Goal: Task Accomplishment & Management: Manage account settings

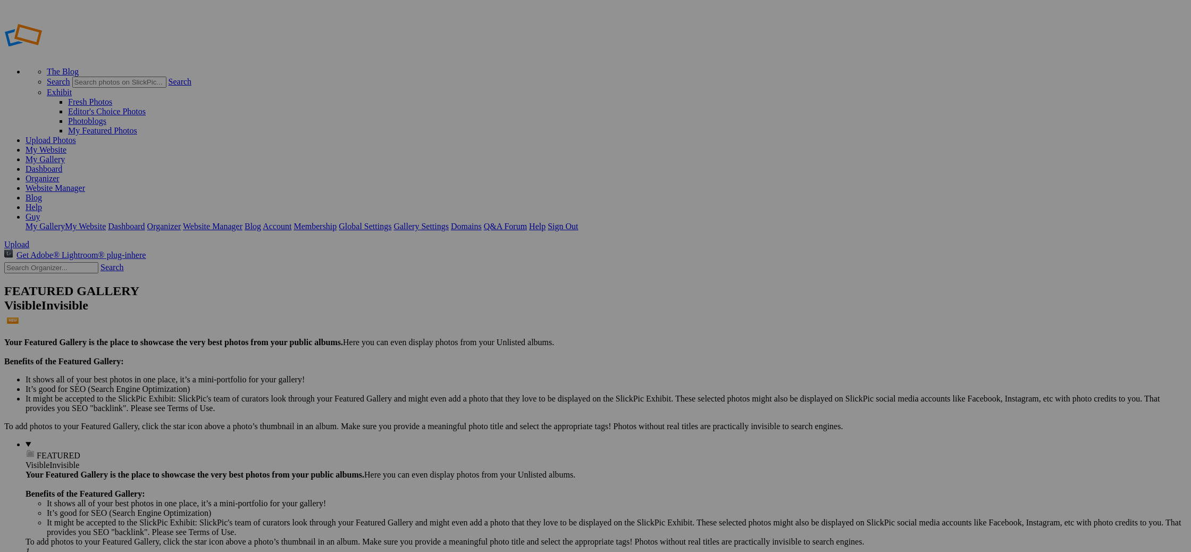
drag, startPoint x: 43, startPoint y: 144, endPoint x: 43, endPoint y: 106, distance: 37.7
drag, startPoint x: 58, startPoint y: 161, endPoint x: 51, endPoint y: 106, distance: 55.2
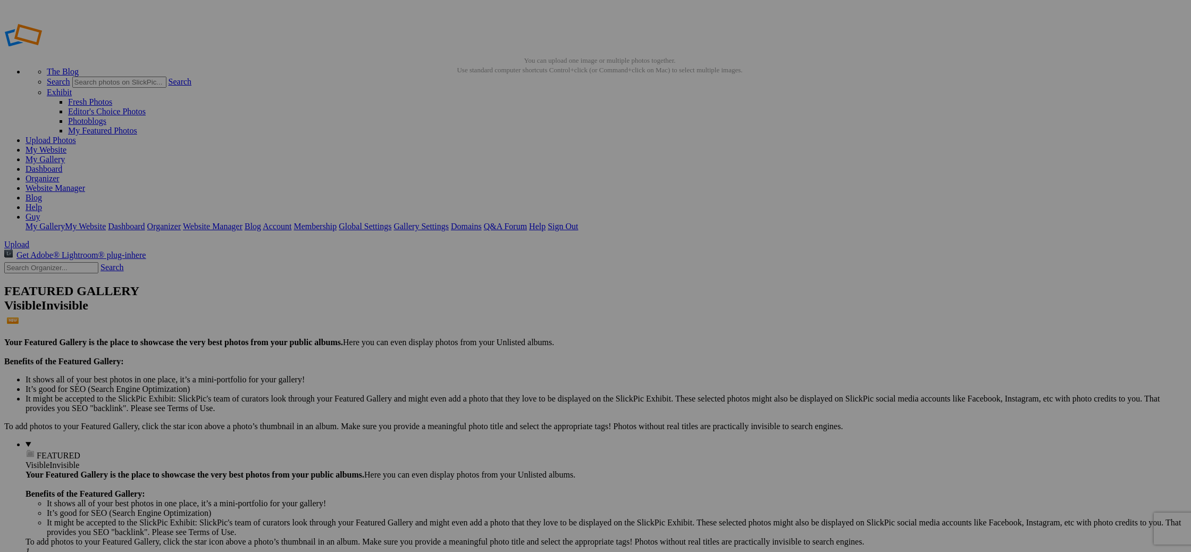
type input "Kalmthoutse heide"
click at [500, 329] on span "Create" at bounding box center [489, 333] width 22 height 9
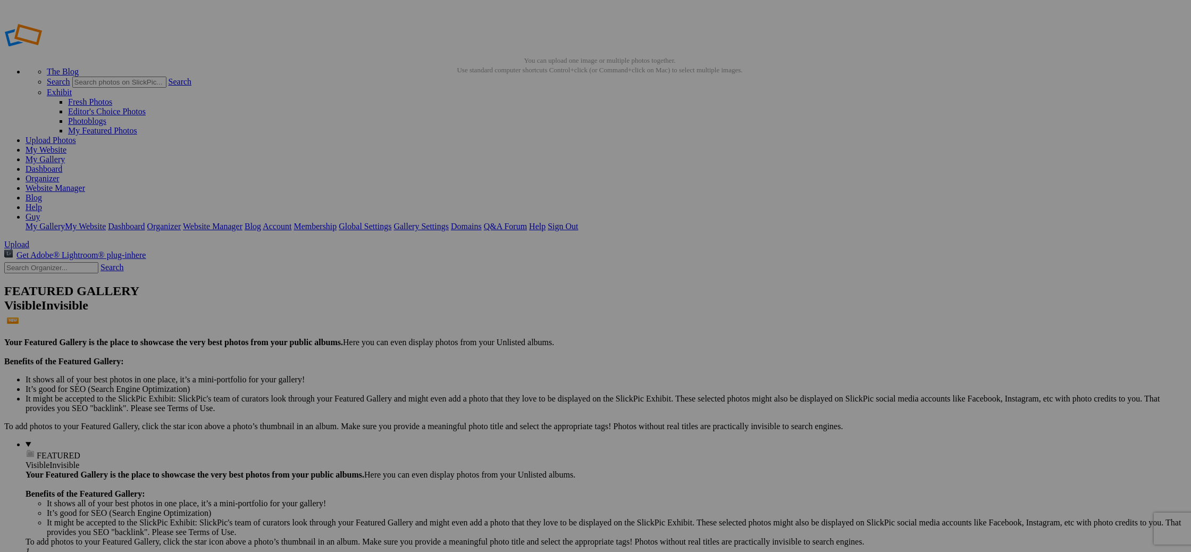
drag, startPoint x: 786, startPoint y: 190, endPoint x: 752, endPoint y: 190, distance: 33.5
type input "wet feet"
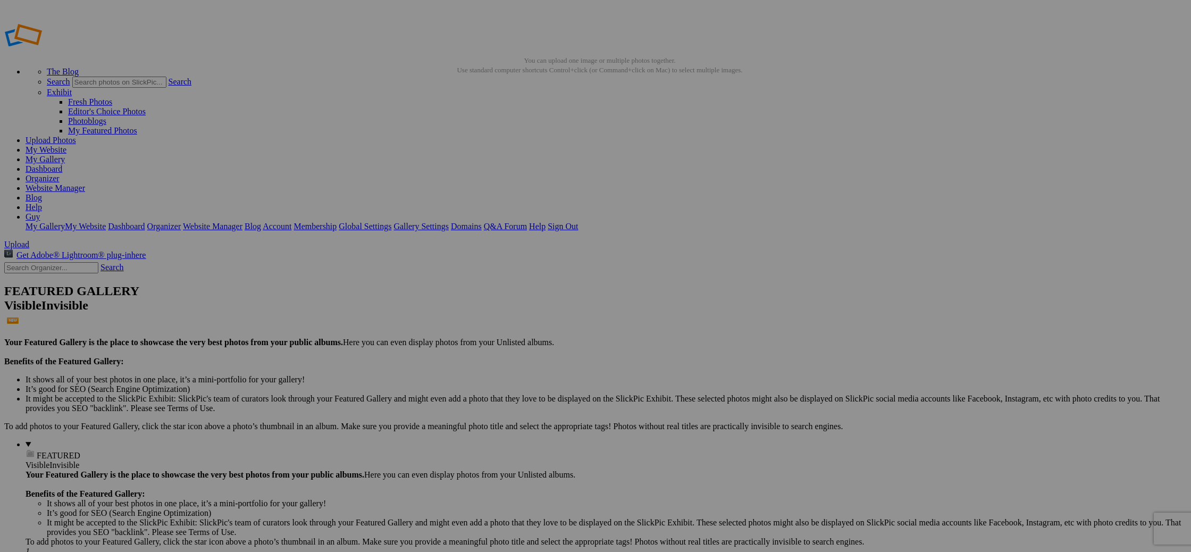
drag, startPoint x: 690, startPoint y: 196, endPoint x: 655, endPoint y: 196, distance: 35.1
type input "reflections"
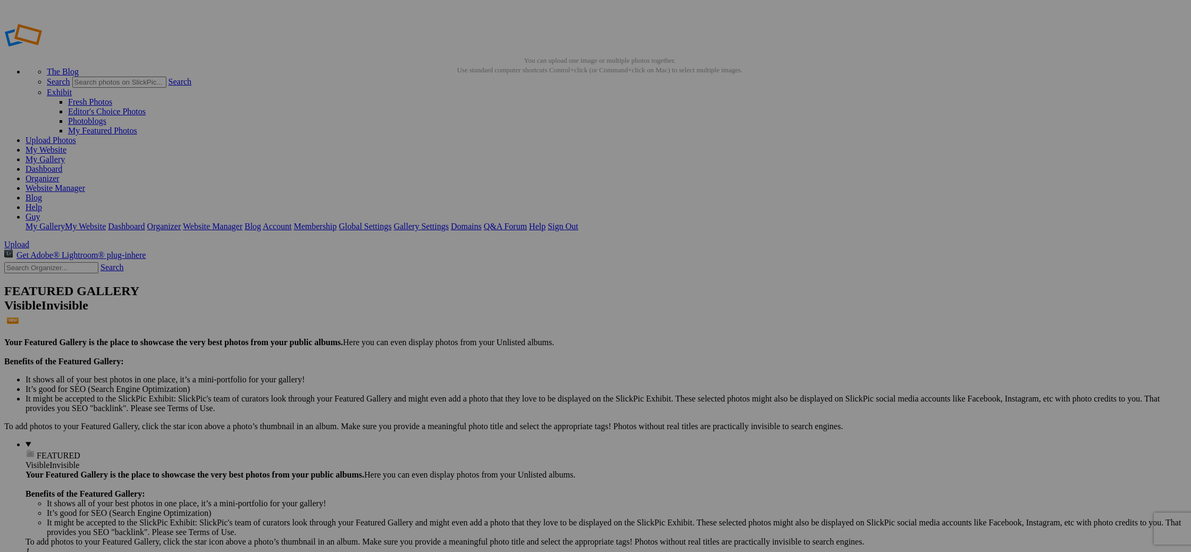
drag, startPoint x: 597, startPoint y: 187, endPoint x: 535, endPoint y: 189, distance: 61.7
type input "clouds in the water"
drag, startPoint x: 404, startPoint y: 207, endPoint x: 352, endPoint y: 207, distance: 51.6
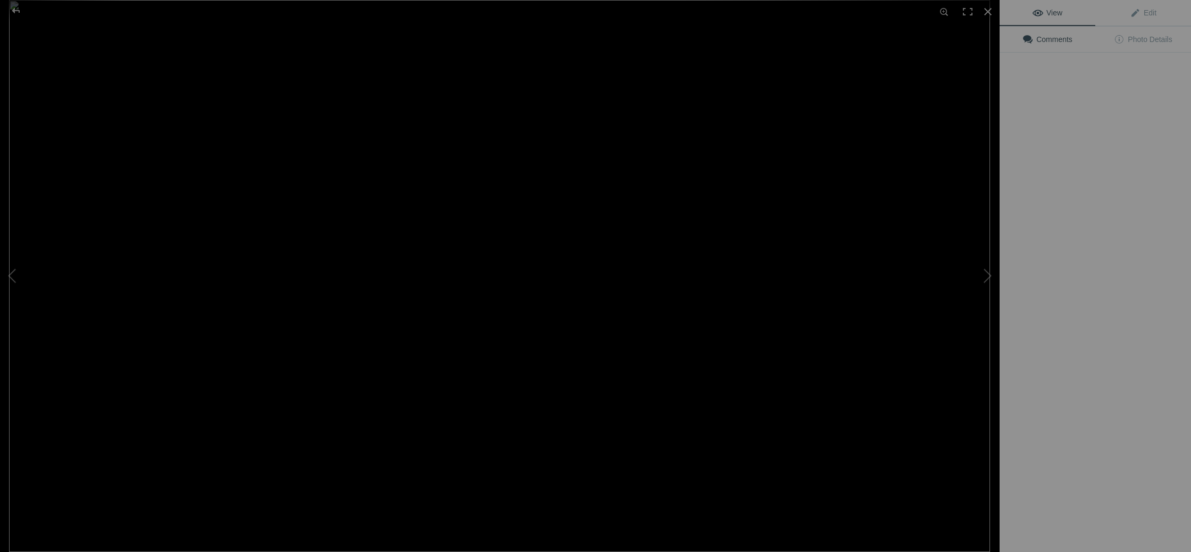
type input "leading lines"
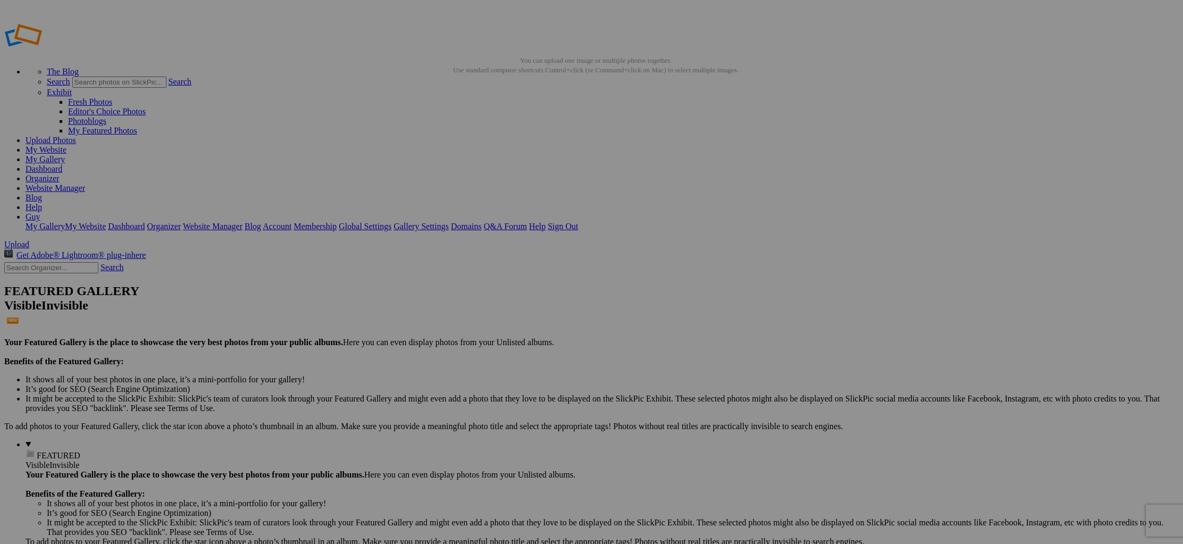
drag, startPoint x: 689, startPoint y: 199, endPoint x: 679, endPoint y: 199, distance: 10.1
drag, startPoint x: 693, startPoint y: 198, endPoint x: 644, endPoint y: 199, distance: 49.4
type input "Stappersven"
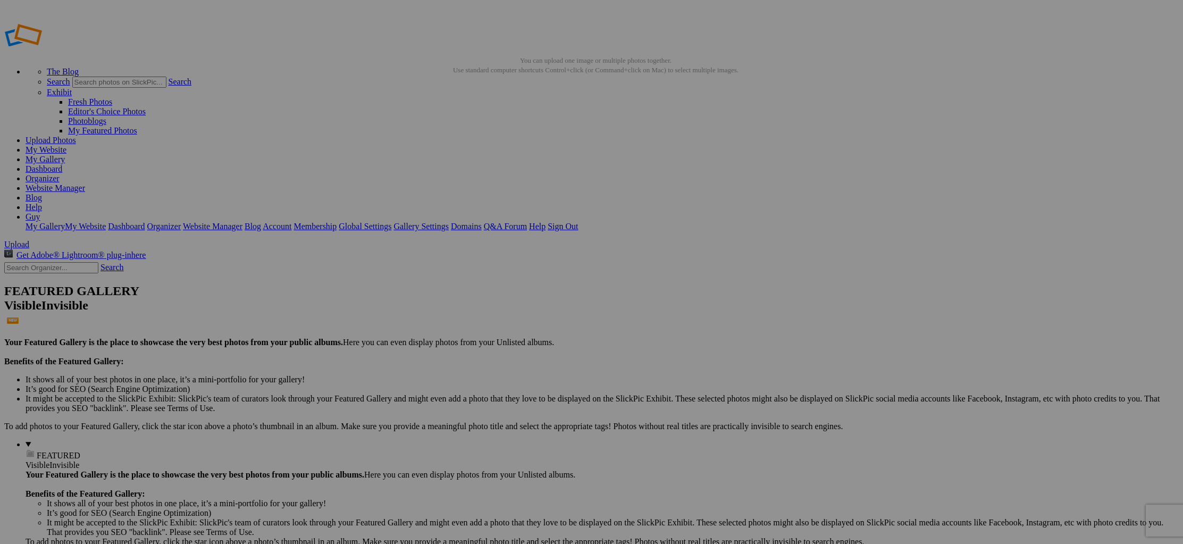
drag, startPoint x: 406, startPoint y: 189, endPoint x: 369, endPoint y: 189, distance: 36.1
drag, startPoint x: 311, startPoint y: 189, endPoint x: 267, endPoint y: 188, distance: 43.6
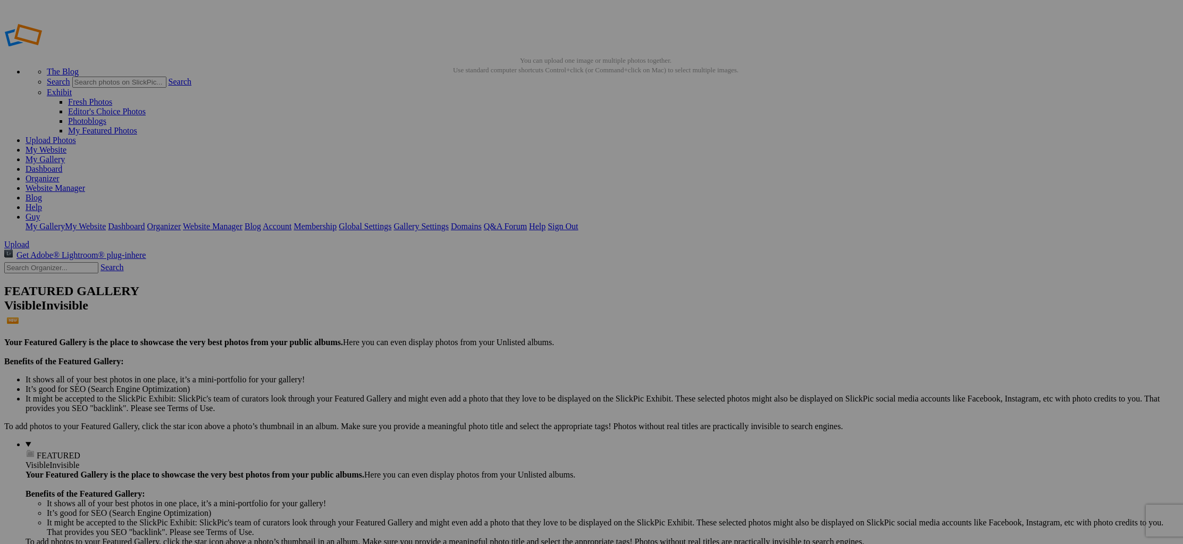
drag, startPoint x: 501, startPoint y: 188, endPoint x: 467, endPoint y: 190, distance: 34.6
type input "reflected clouds"
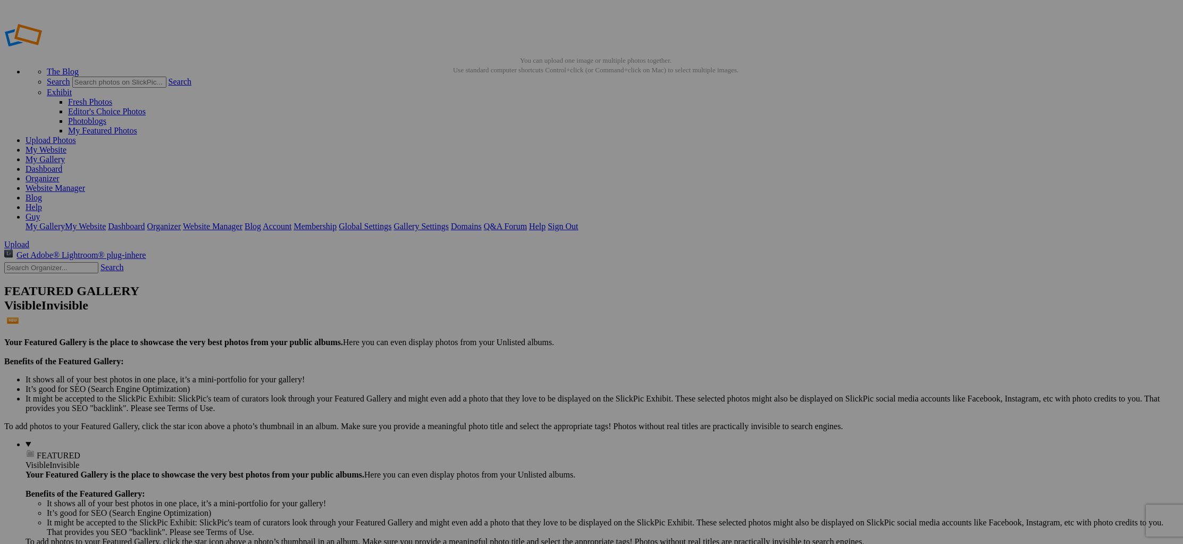
drag, startPoint x: 404, startPoint y: 189, endPoint x: 357, endPoint y: 189, distance: 47.3
type input "Kalmthoutse heide"
drag, startPoint x: 314, startPoint y: 188, endPoint x: 269, endPoint y: 187, distance: 44.6
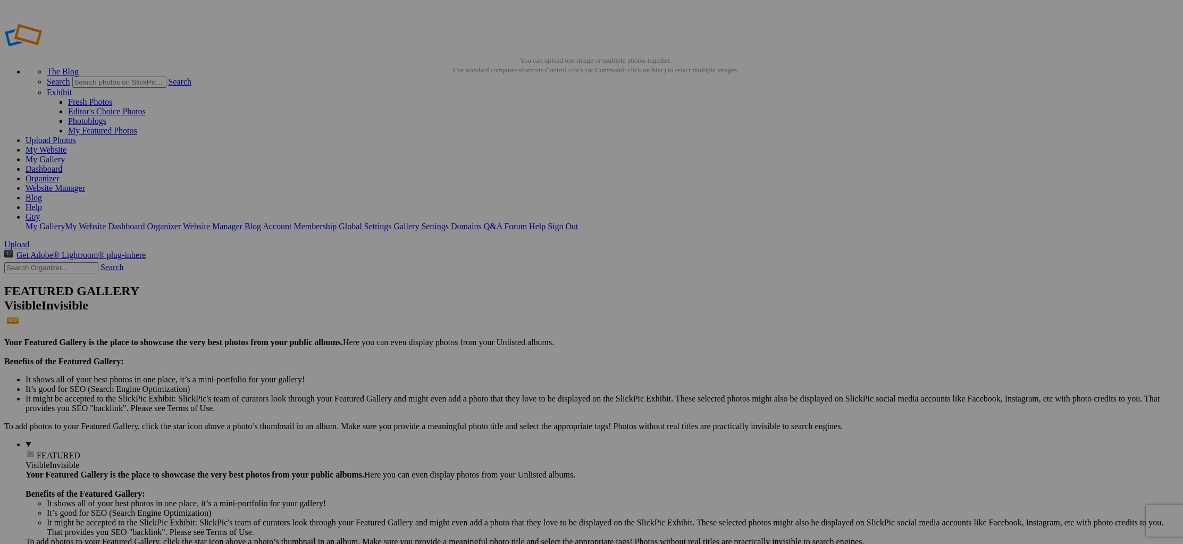
drag, startPoint x: 311, startPoint y: 190, endPoint x: 240, endPoint y: 232, distance: 82.7
type input "lone trees"
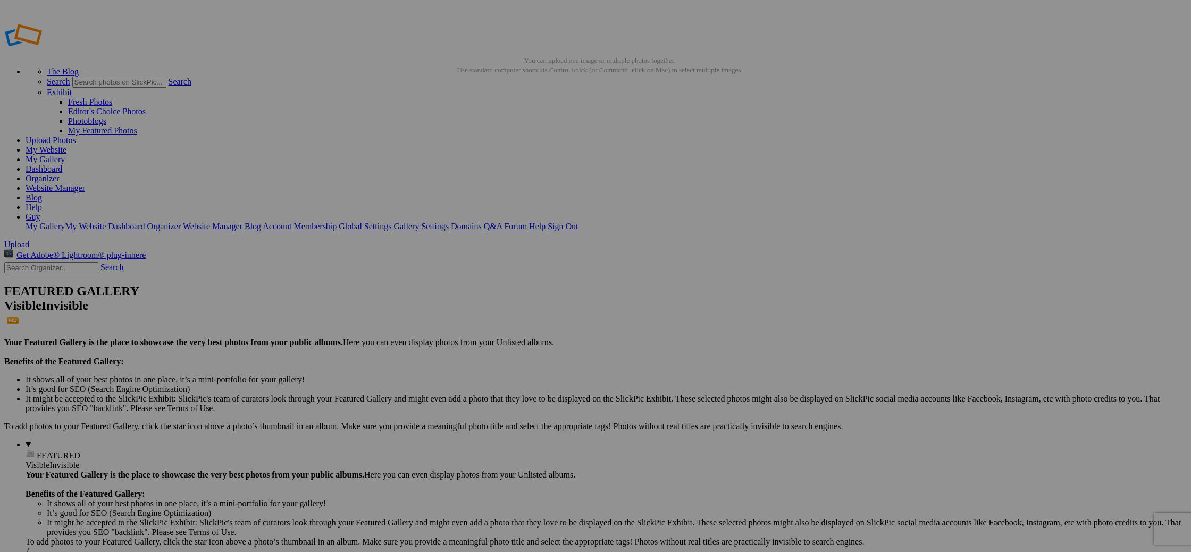
type input "[US_STATE]"
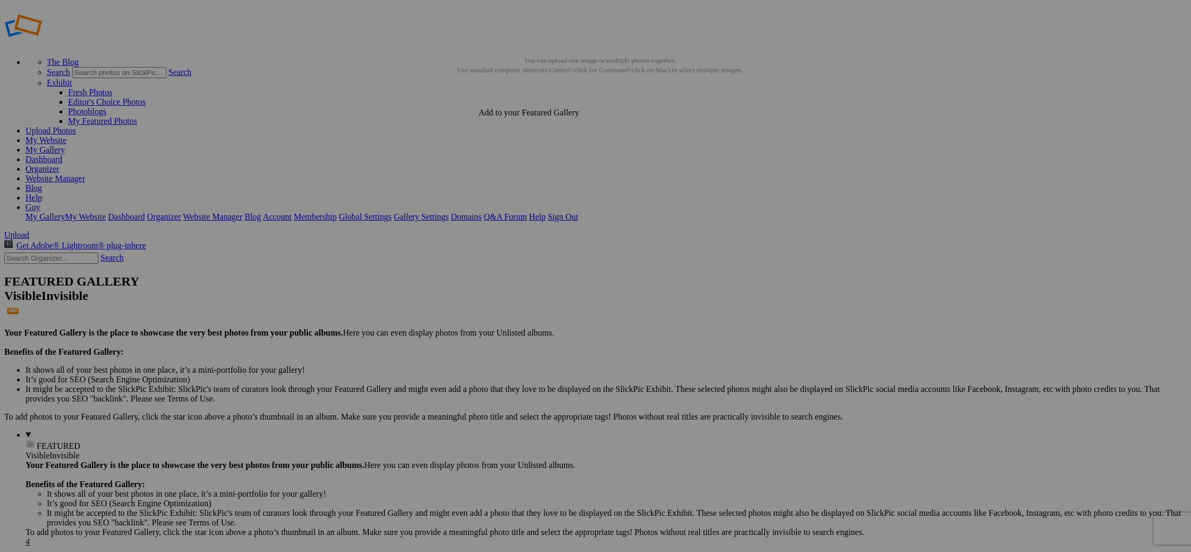
click at [89, 430] on details "FEATURED Visible Invisible Your Featured Gallery is the place to showcase the v…" at bounding box center [606, 488] width 1161 height 116
